Goal: Task Accomplishment & Management: Use online tool/utility

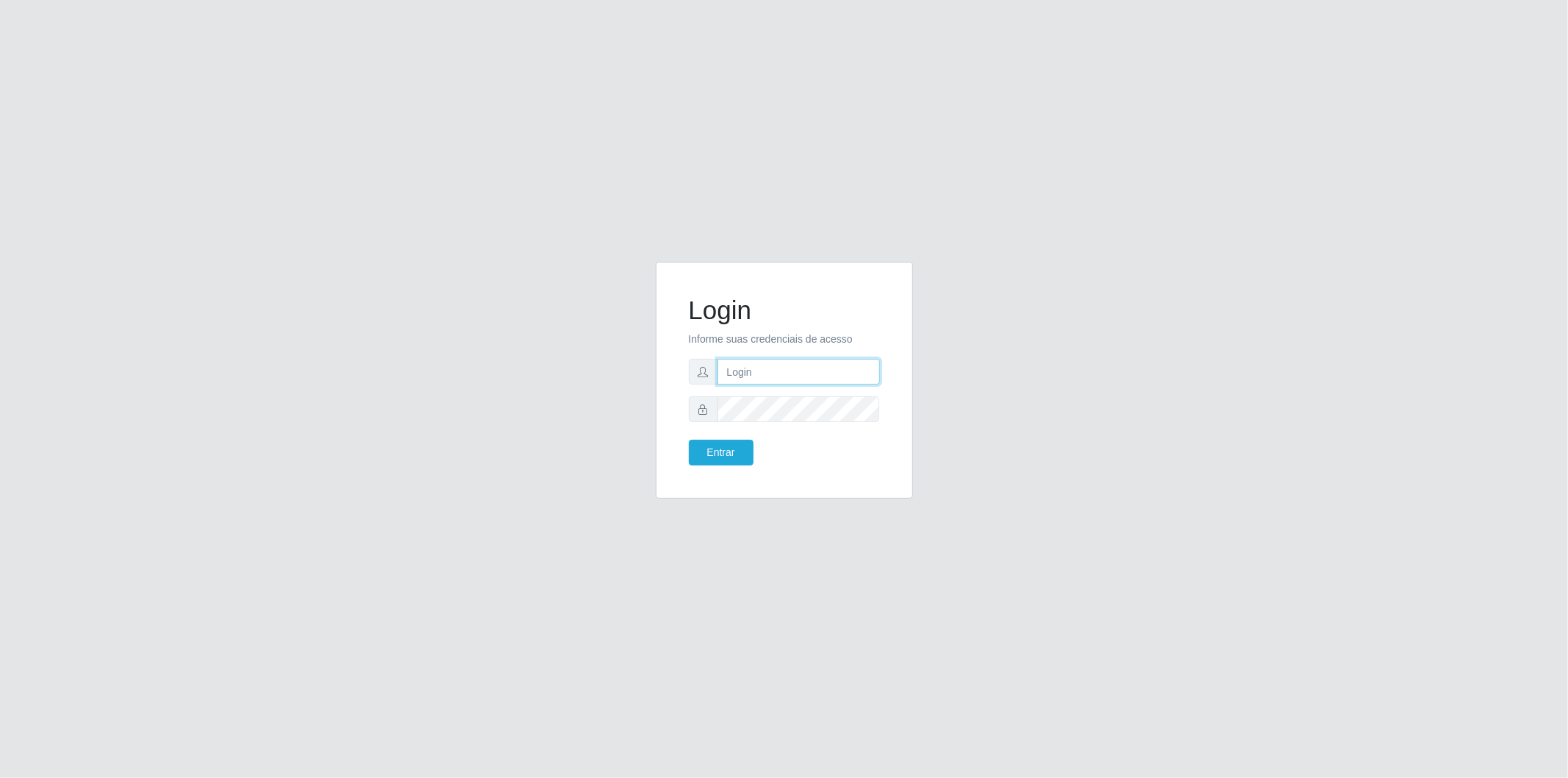
drag, startPoint x: 824, startPoint y: 366, endPoint x: 817, endPoint y: 376, distance: 12.2
click at [824, 367] on input "text" at bounding box center [798, 371] width 162 height 26
type input "[EMAIL_ADDRESS][DOMAIN_NAME]"
click at [689, 439] on button "Entrar" at bounding box center [720, 452] width 64 height 26
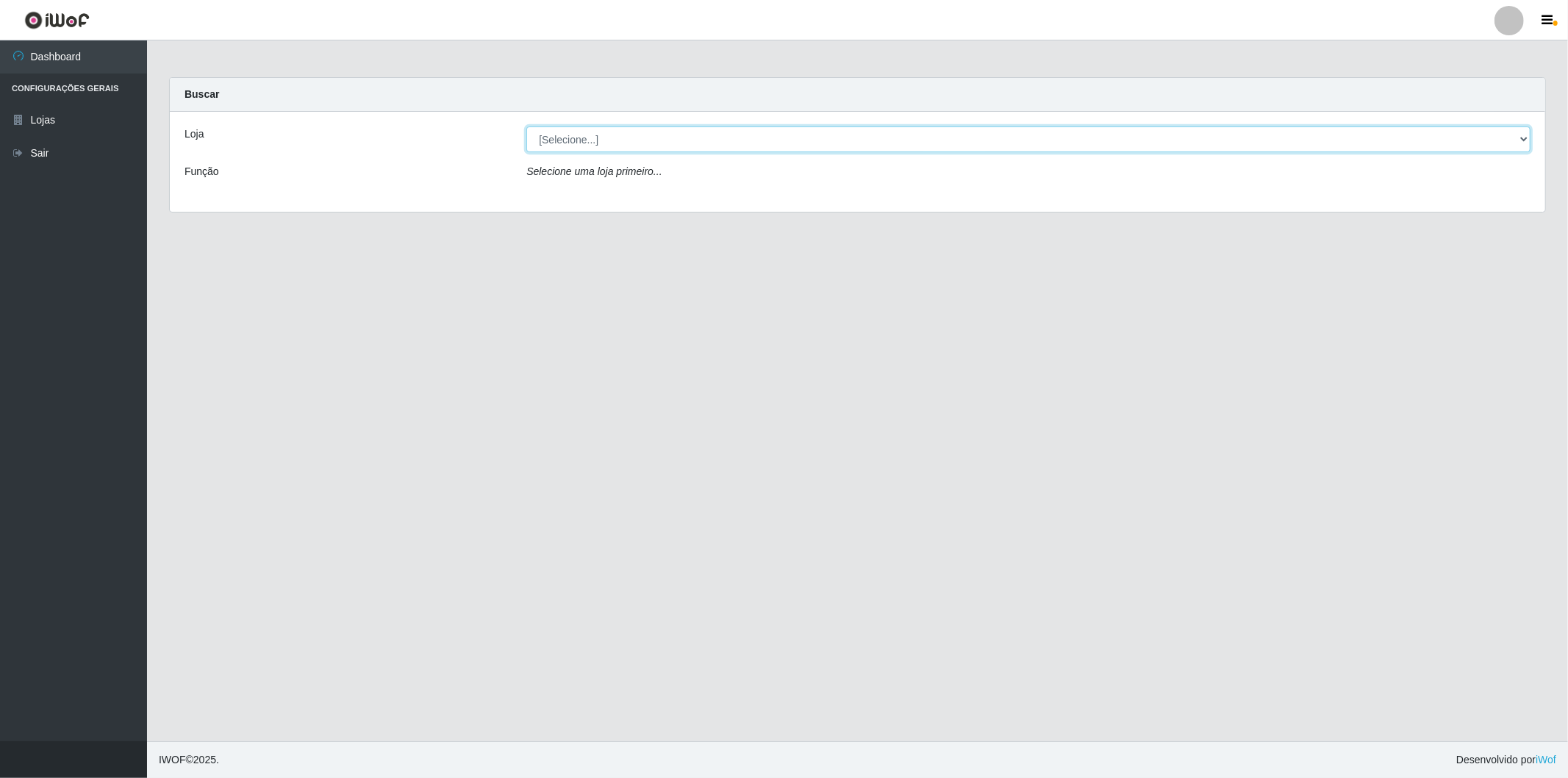
drag, startPoint x: 754, startPoint y: 145, endPoint x: 745, endPoint y: 147, distance: 9.2
click at [754, 145] on select "[Selecione...] BomQueSó Agreste - Loja 2" at bounding box center [1028, 139] width 1004 height 26
select select "214"
click at [527, 127] on select "[Selecione...] BomQueSó Agreste - Loja 2" at bounding box center [1028, 139] width 1004 height 26
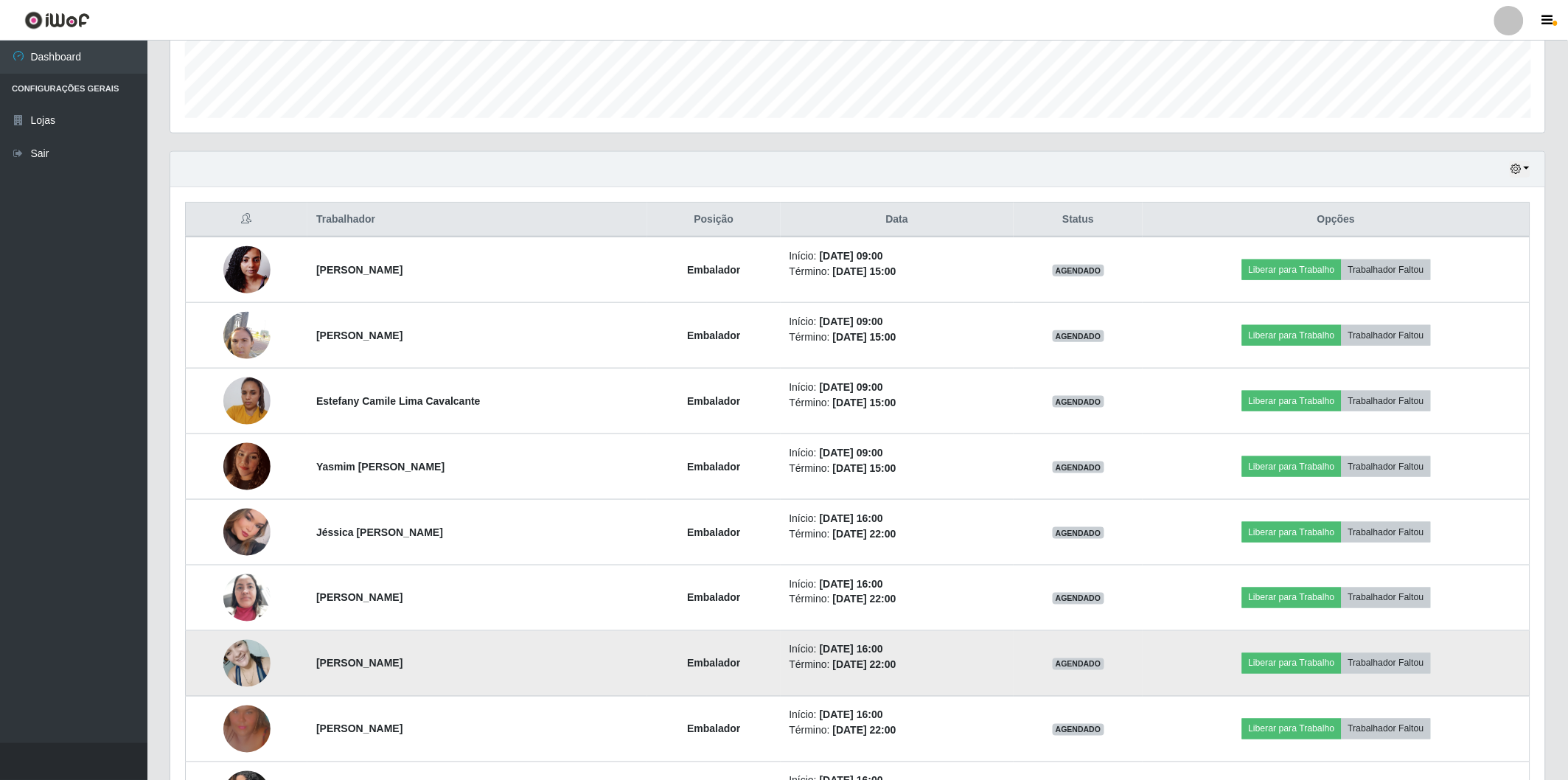
scroll to position [491, 0]
